Goal: Information Seeking & Learning: Learn about a topic

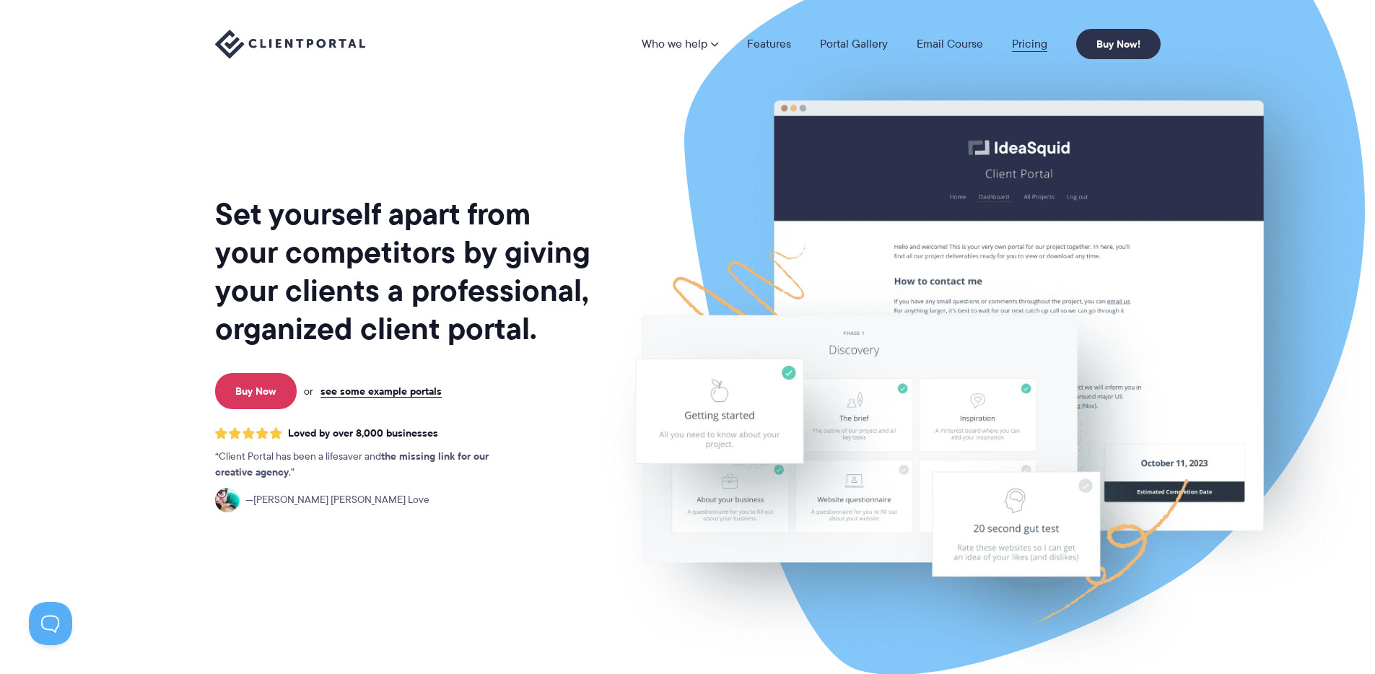
drag, startPoint x: 1010, startPoint y: 41, endPoint x: 1027, endPoint y: 42, distance: 16.6
click at [1010, 41] on li "Pricing" at bounding box center [1030, 44] width 64 height 12
click at [1027, 42] on link "Pricing" at bounding box center [1029, 44] width 35 height 12
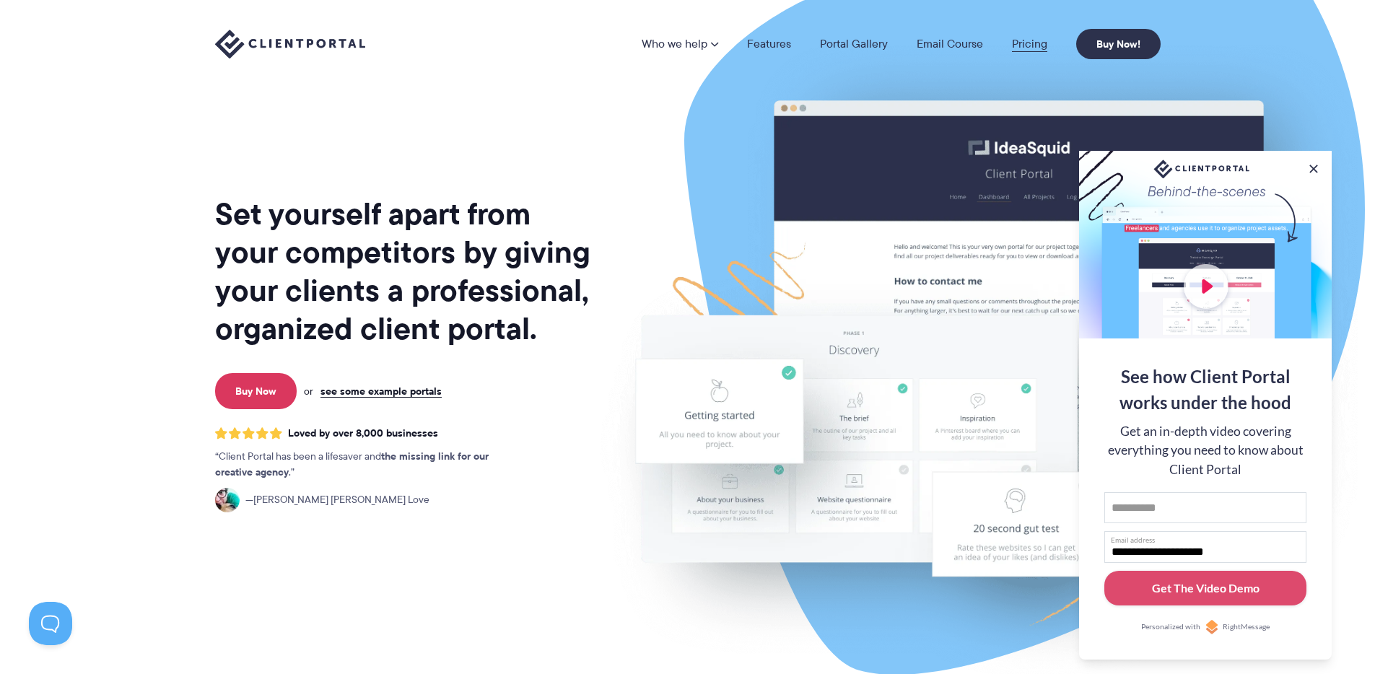
click at [1027, 40] on link "Pricing" at bounding box center [1029, 44] width 35 height 12
click at [1312, 167] on button at bounding box center [1313, 168] width 17 height 17
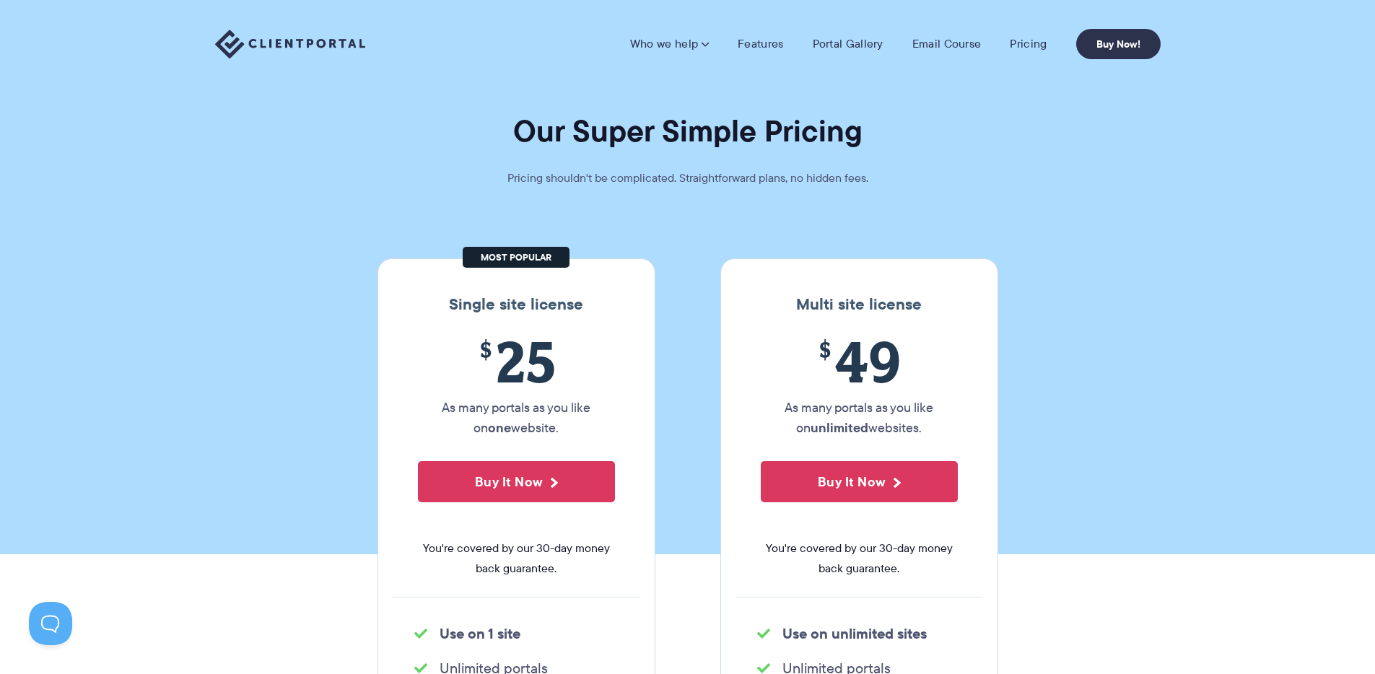
click at [331, 41] on img at bounding box center [290, 45] width 150 height 30
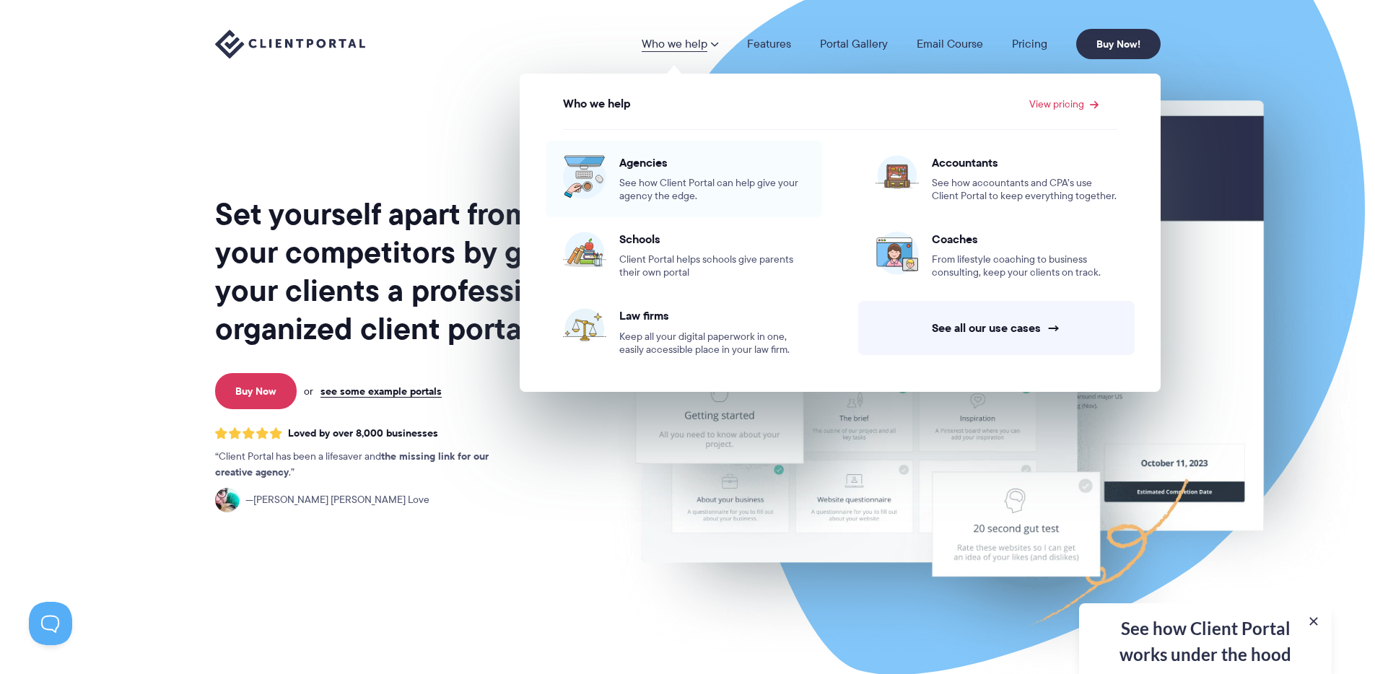
click at [682, 188] on span "See how Client Portal can help give your agency the edge." at bounding box center [712, 190] width 186 height 26
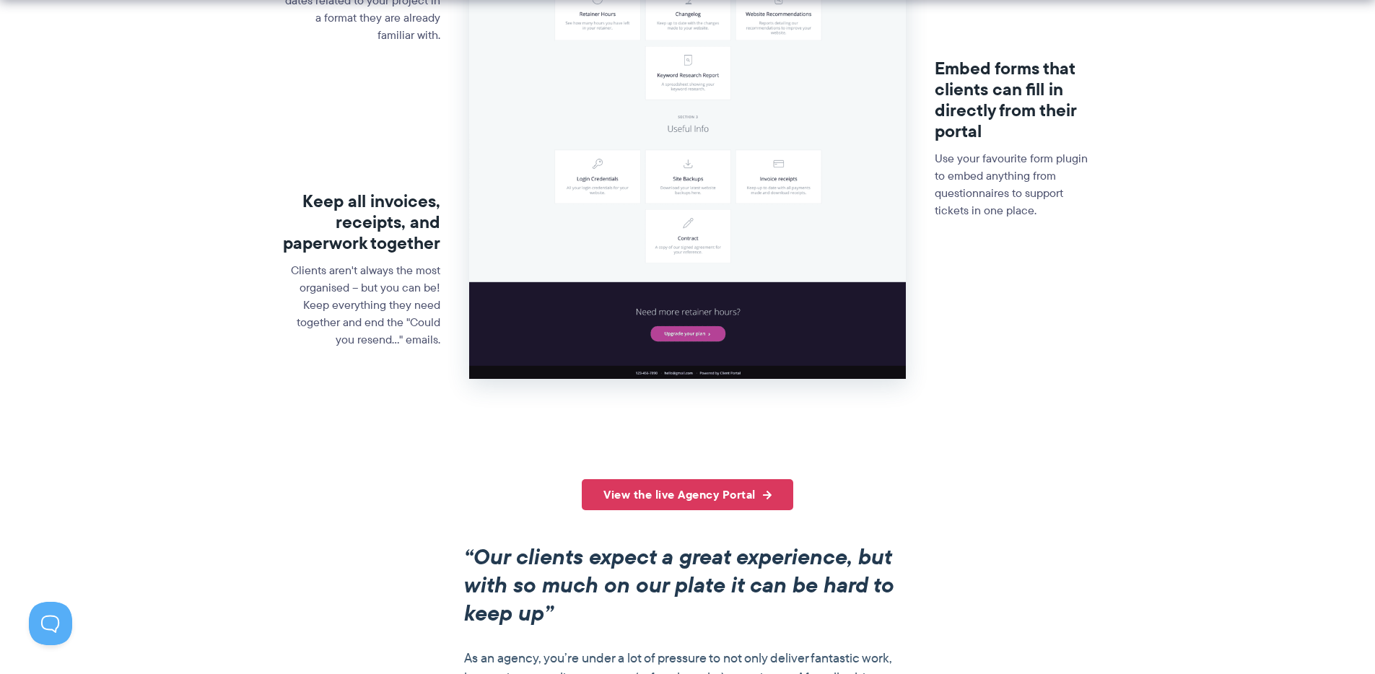
scroll to position [992, 0]
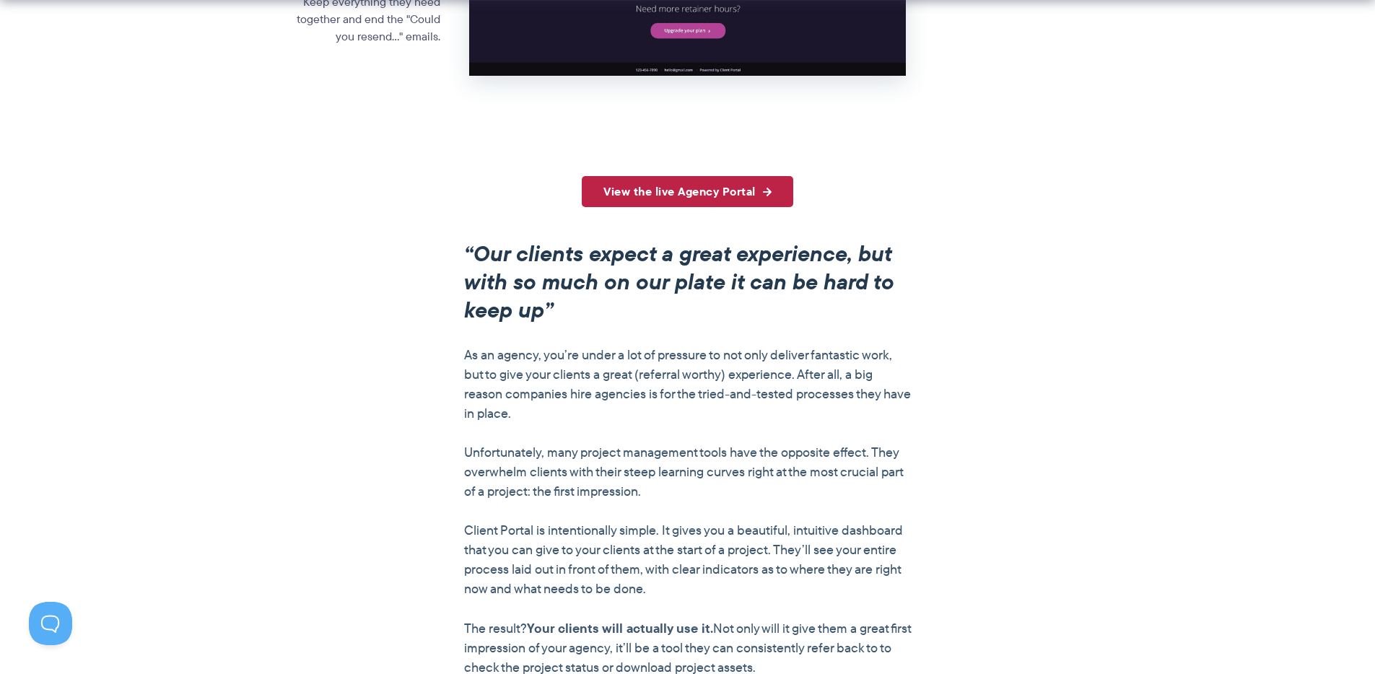
click at [703, 192] on link "View the live Agency Portal" at bounding box center [688, 191] width 212 height 31
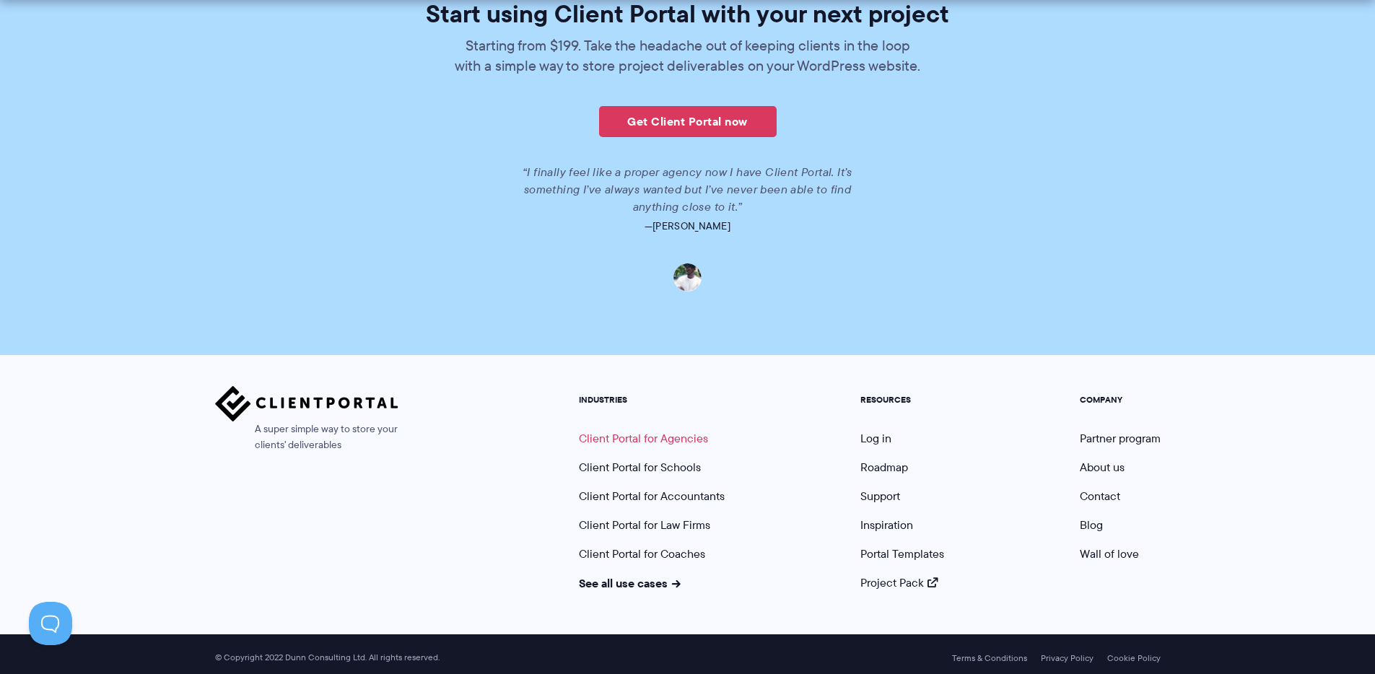
scroll to position [3317, 0]
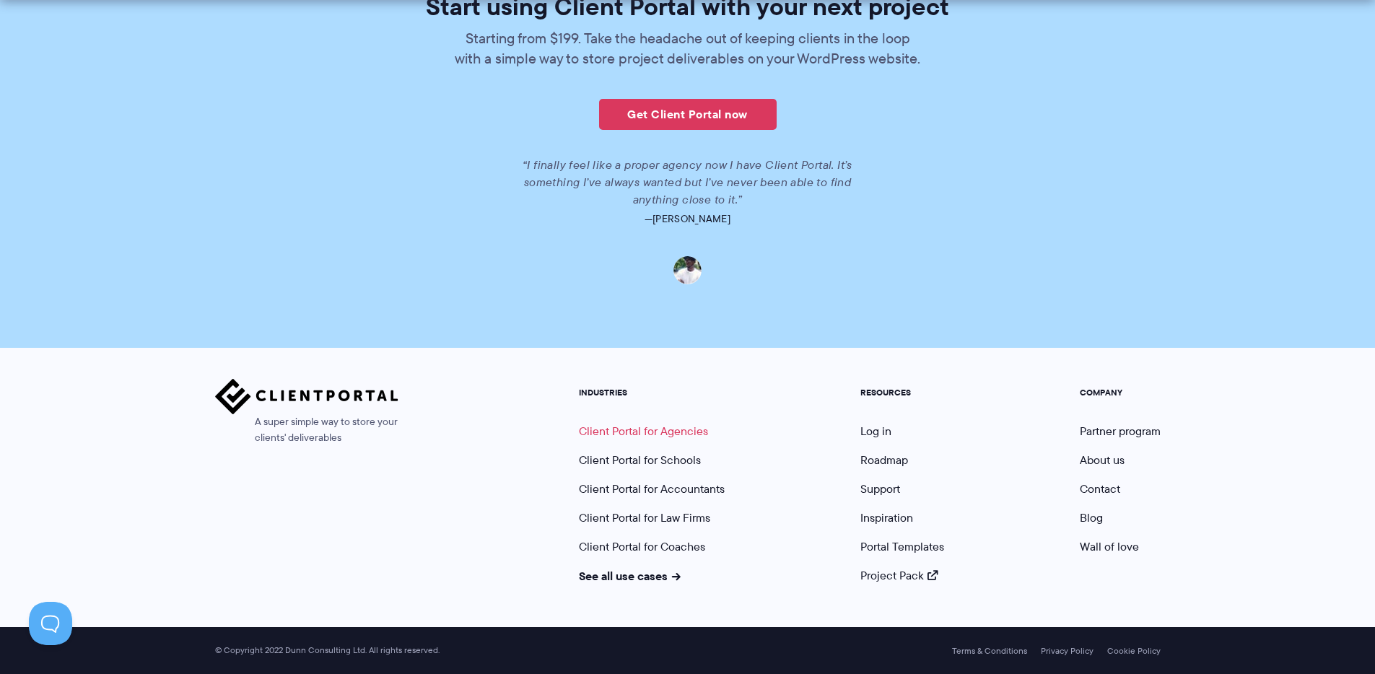
click at [642, 436] on link "Client Portal for Agencies" at bounding box center [643, 431] width 129 height 17
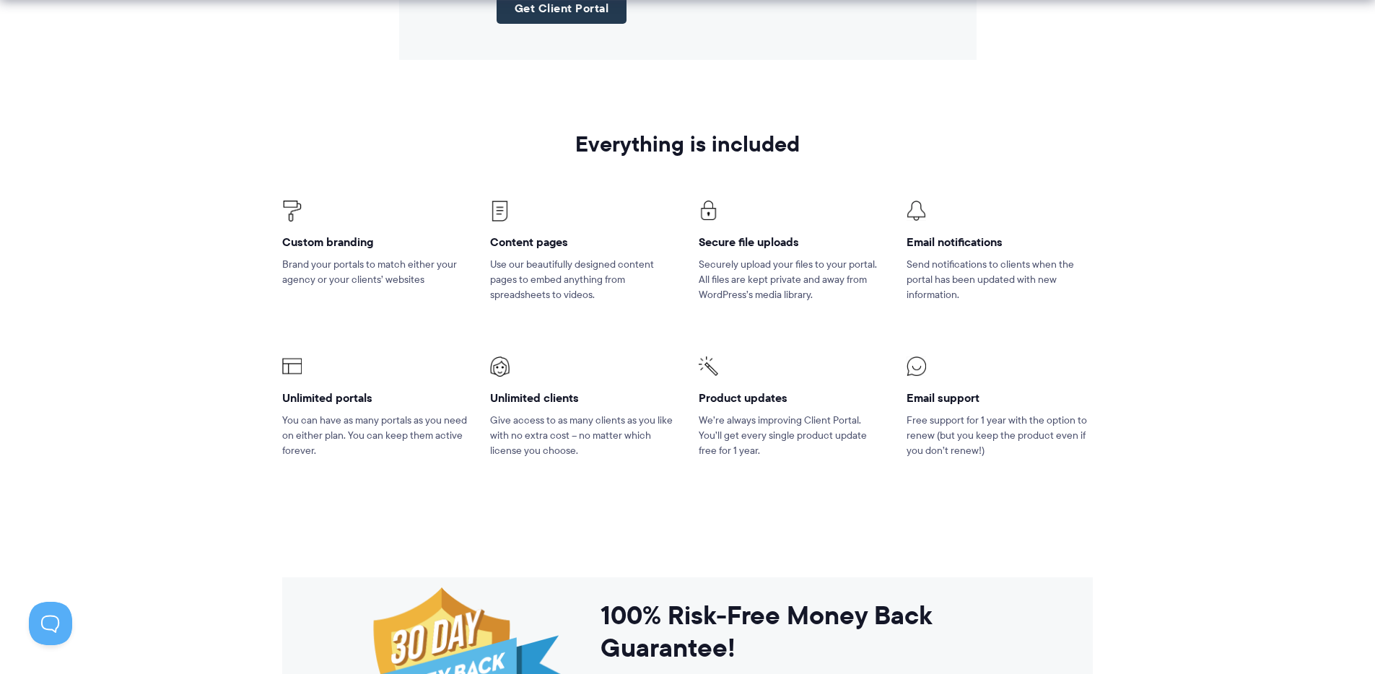
scroll to position [2101, 0]
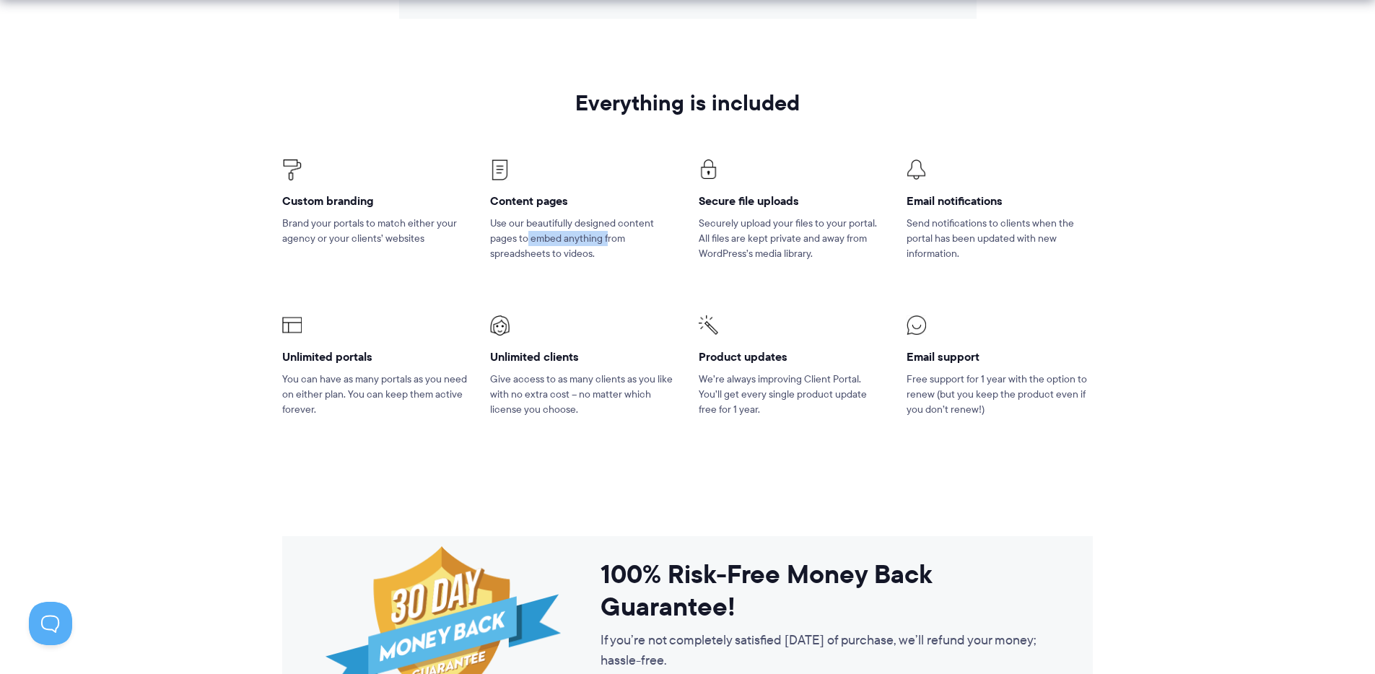
drag, startPoint x: 526, startPoint y: 239, endPoint x: 607, endPoint y: 235, distance: 81.0
click at [607, 235] on p "Use our beautifully designed content pages to embed anything from spreadsheets …" at bounding box center [583, 238] width 186 height 45
drag, startPoint x: 580, startPoint y: 256, endPoint x: 547, endPoint y: 222, distance: 46.5
click at [547, 222] on p "Use our beautifully designed content pages to embed anything from spreadsheets …" at bounding box center [583, 238] width 186 height 45
drag, startPoint x: 311, startPoint y: 223, endPoint x: 403, endPoint y: 225, distance: 91.7
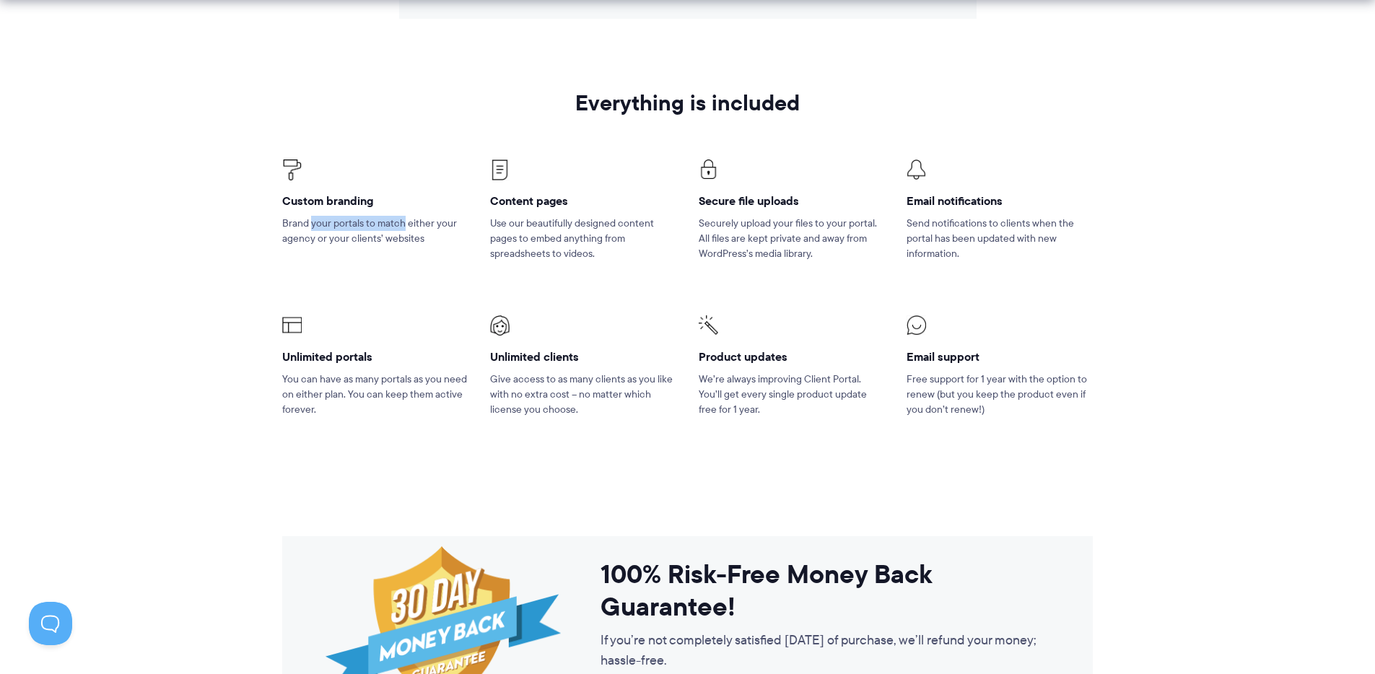
click at [403, 225] on p "Brand your portals to match either your agency or your clients’ websites" at bounding box center [375, 231] width 186 height 30
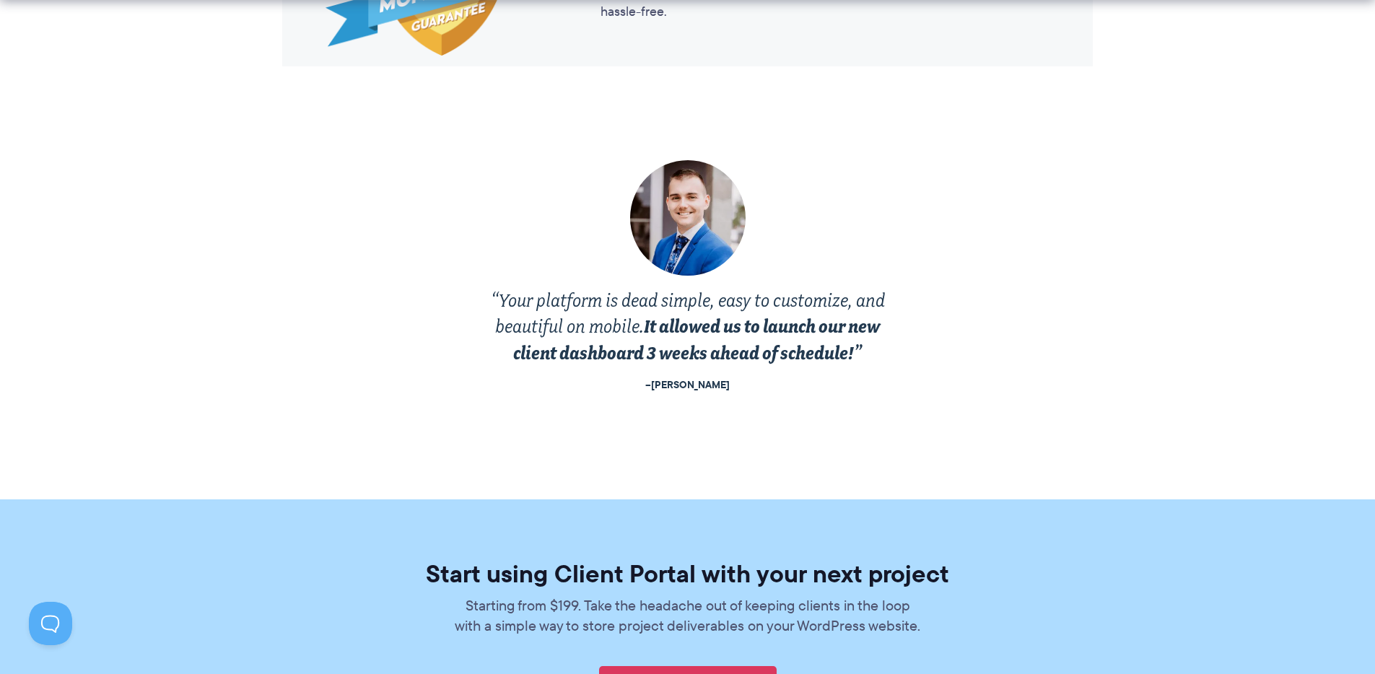
scroll to position [2773, 0]
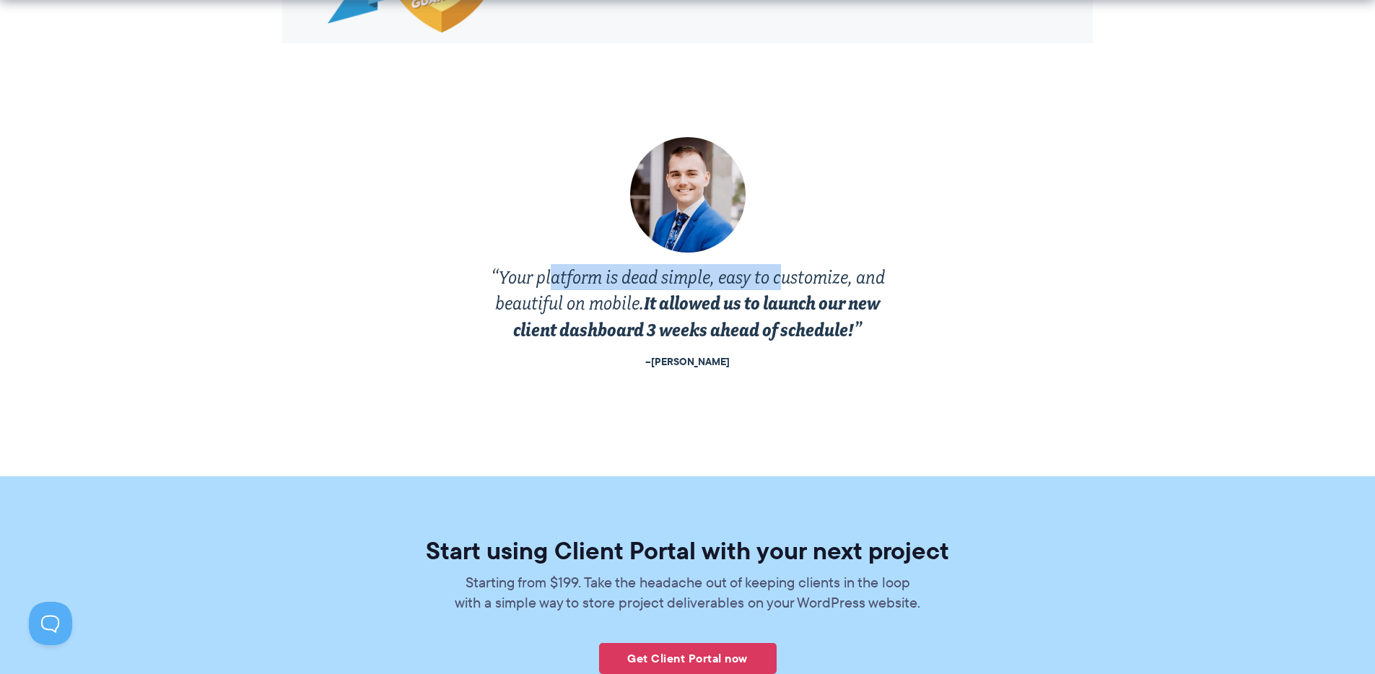
drag, startPoint x: 552, startPoint y: 282, endPoint x: 780, endPoint y: 282, distance: 228.1
click at [780, 282] on p "“Your platform is dead simple, easy to customize, and beautiful on mobile. It a…" at bounding box center [688, 303] width 419 height 79
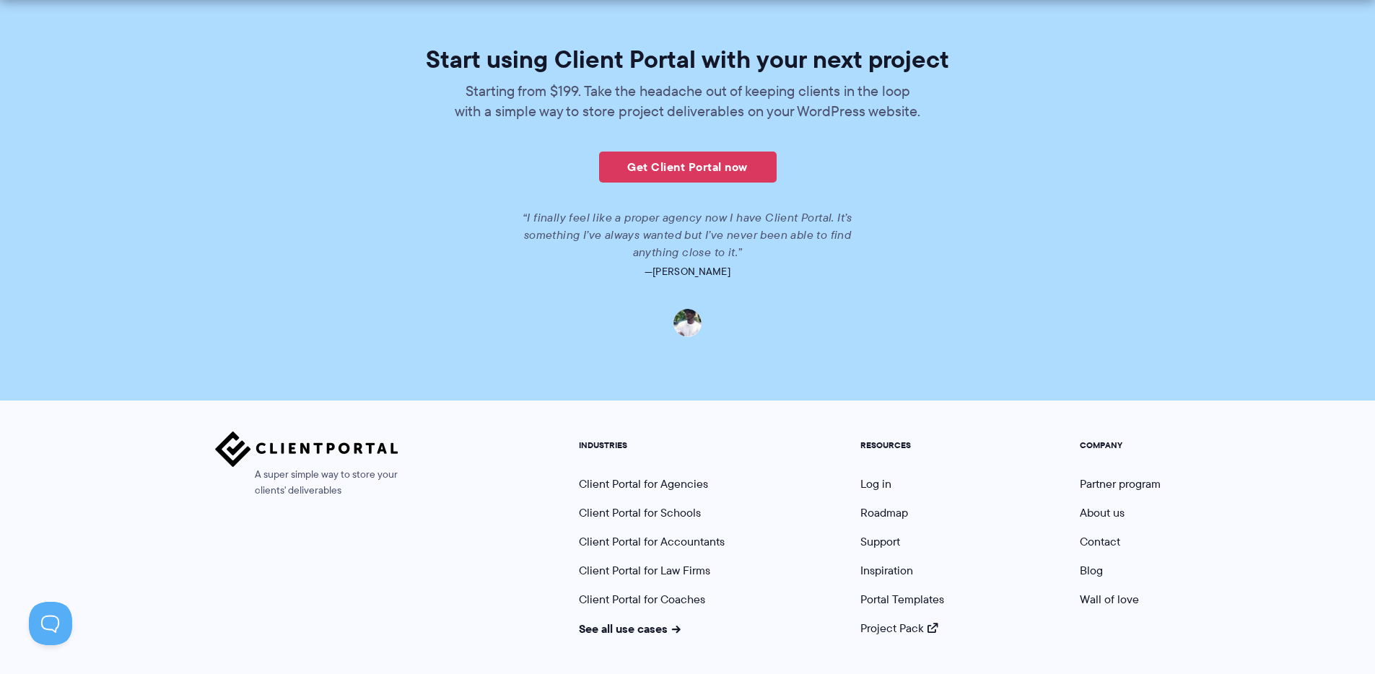
scroll to position [3317, 0]
